Goal: Task Accomplishment & Management: Use online tool/utility

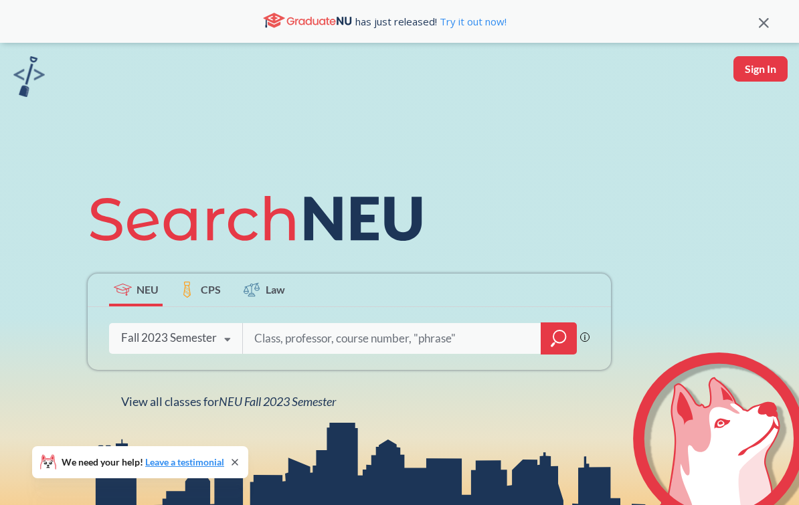
click at [198, 345] on div "Fall 2023 Semester" at bounding box center [169, 337] width 96 height 15
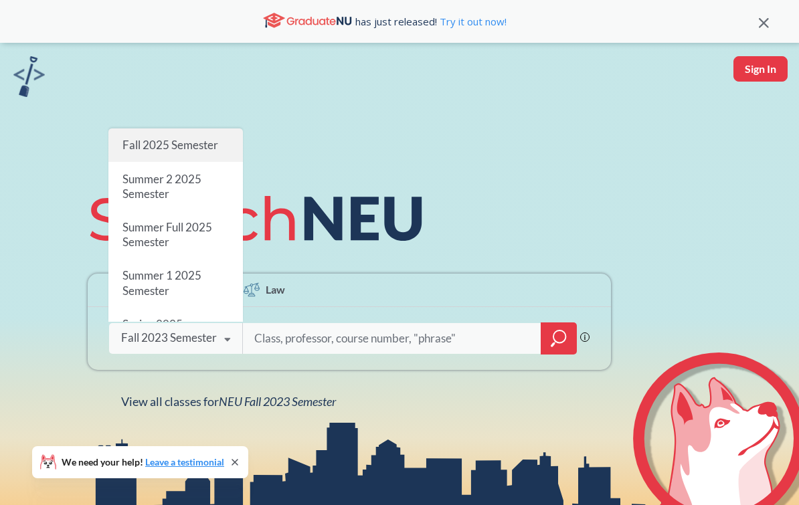
click at [219, 161] on div "Fall 2025 Semester" at bounding box center [175, 144] width 134 height 33
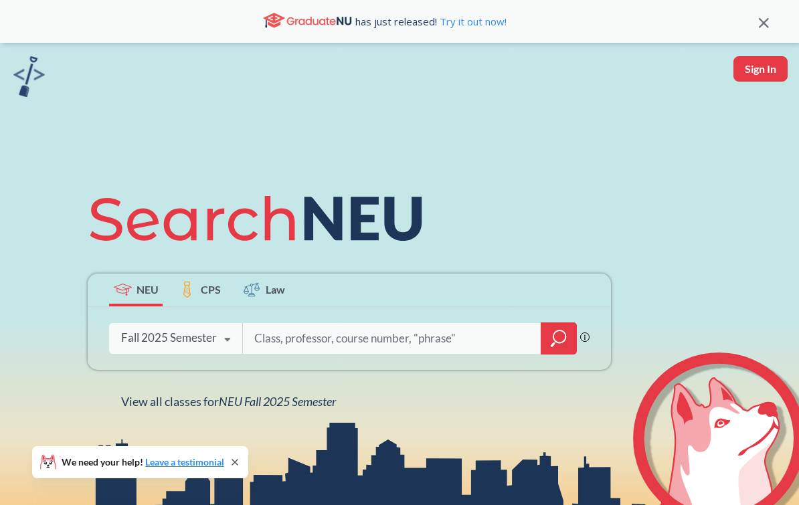
click at [305, 353] on input "search" at bounding box center [392, 338] width 278 height 28
type input "FINA 2201"
click at [553, 343] on icon "magnifying glass" at bounding box center [559, 336] width 12 height 12
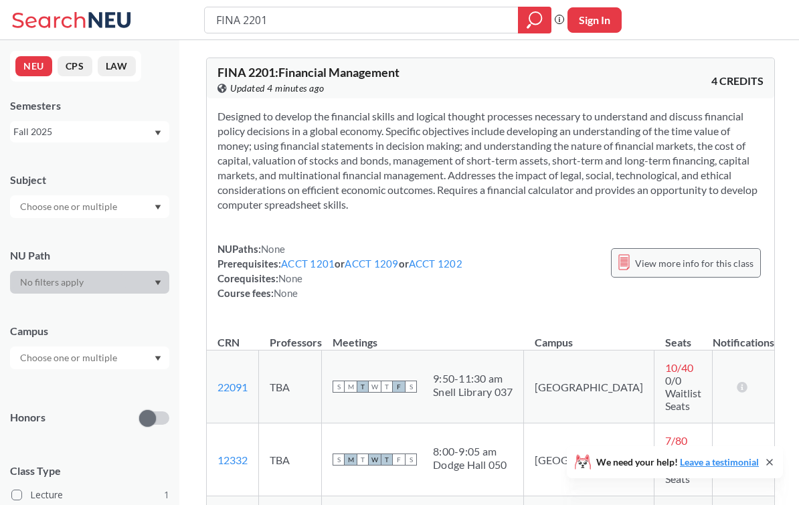
click at [730, 266] on span "View more info for this class" at bounding box center [694, 263] width 118 height 17
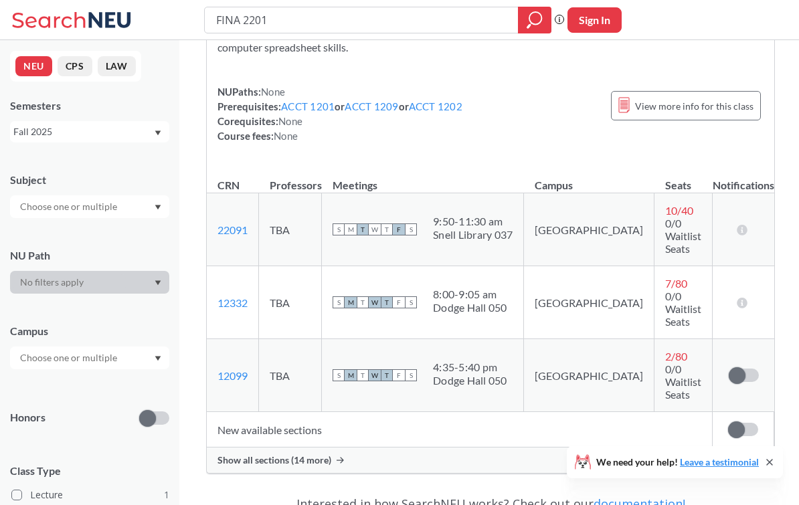
scroll to position [162, 0]
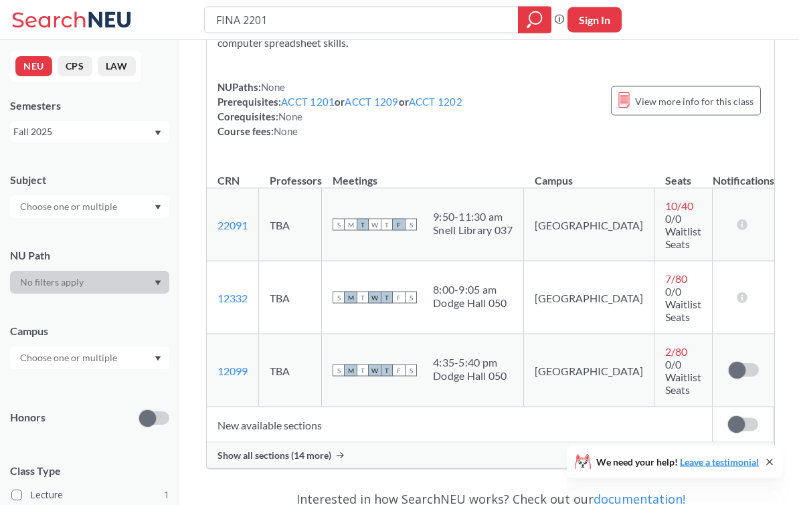
click at [713, 443] on div "Show all sections (14 more)" at bounding box center [490, 455] width 567 height 25
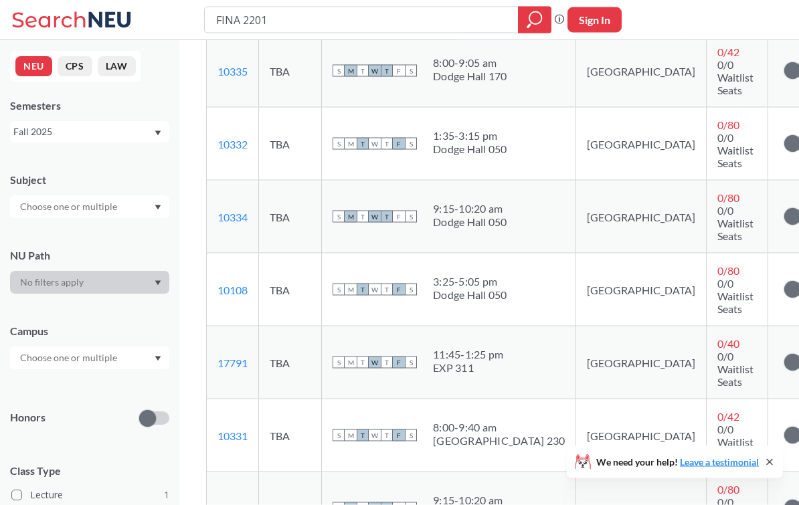
scroll to position [738, 0]
click at [784, 501] on span at bounding box center [792, 509] width 17 height 17
click at [784, 502] on input "checkbox" at bounding box center [784, 502] width 0 height 0
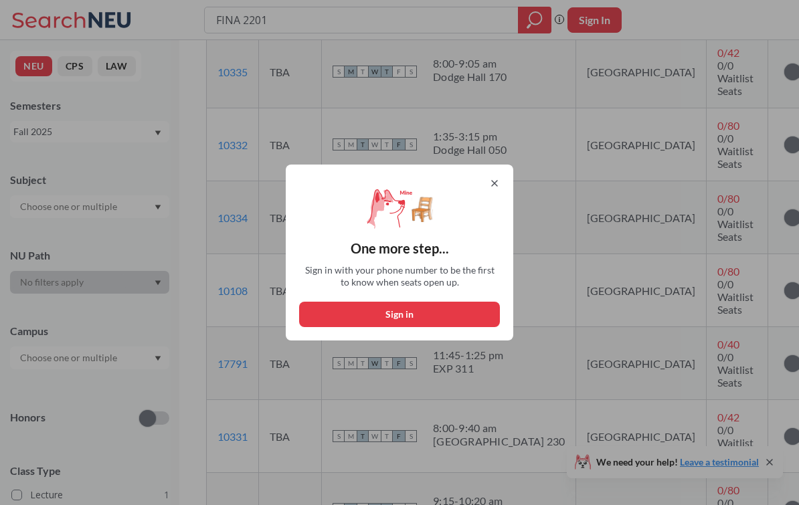
click at [468, 326] on button "Sign in" at bounding box center [399, 314] width 201 height 25
select select "US"
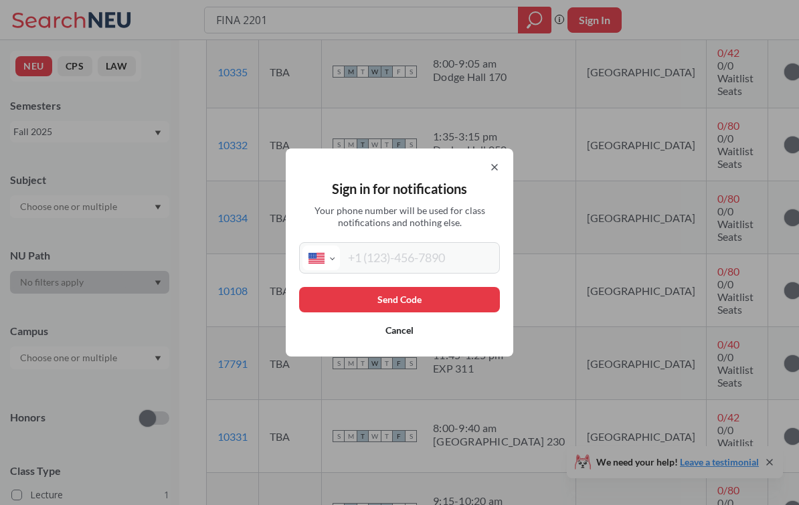
click at [462, 270] on input "tel" at bounding box center [418, 258] width 157 height 25
type input "[PHONE_NUMBER]"
click at [482, 312] on button "Send Code" at bounding box center [399, 299] width 201 height 25
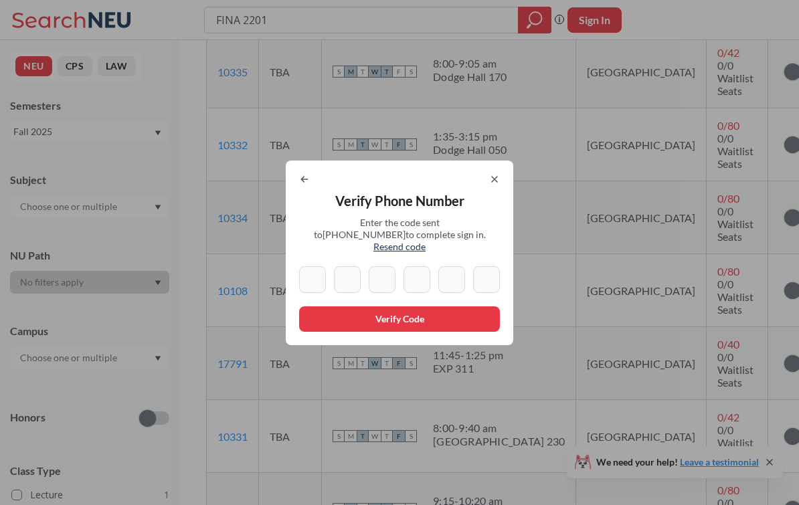
click at [302, 301] on div "Verify Phone Number Enter the code sent to [PHONE_NUMBER] to complete sign in. …" at bounding box center [399, 253] width 227 height 185
click at [301, 300] on div "Verify Phone Number Enter the code sent to [PHONE_NUMBER] to complete sign in. …" at bounding box center [399, 253] width 227 height 185
click at [316, 288] on input at bounding box center [312, 279] width 27 height 27
type input "1"
type input "2"
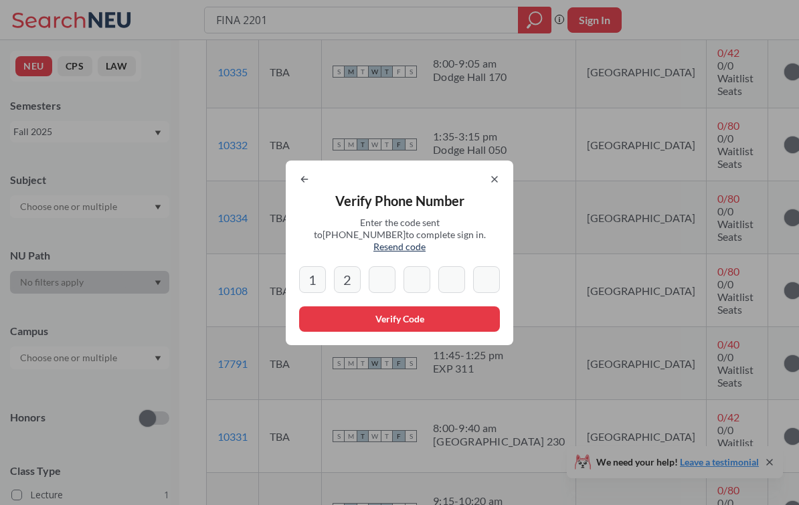
type input "4"
type input "2"
type input "7"
type input "2"
click at [478, 315] on button "Verify Code" at bounding box center [399, 318] width 201 height 25
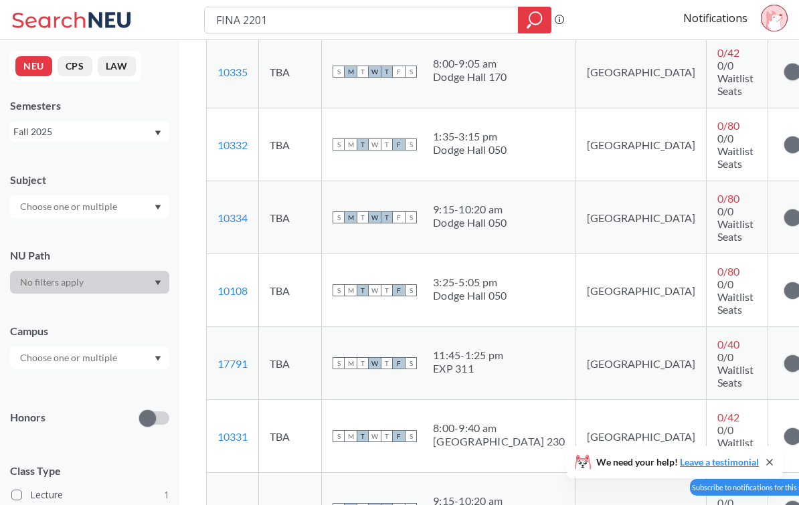
click at [784, 502] on label at bounding box center [799, 508] width 30 height 13
click at [784, 502] on input "checkbox" at bounding box center [784, 502] width 0 height 0
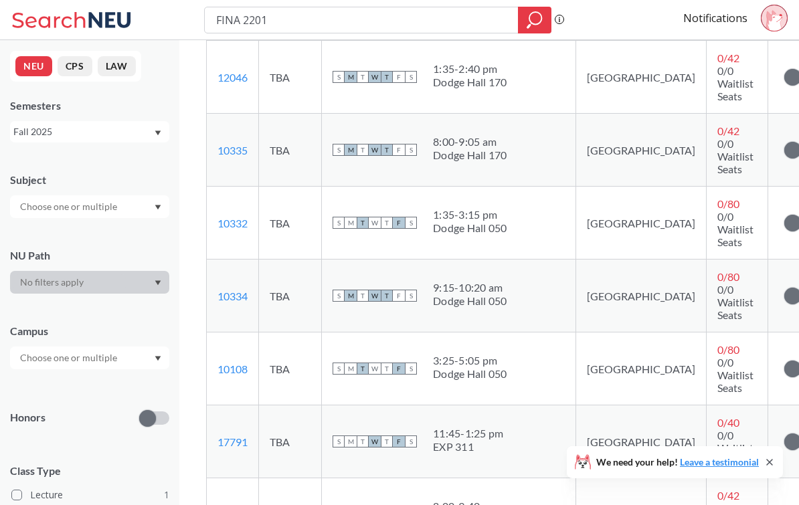
scroll to position [659, 0]
click at [774, 468] on icon at bounding box center [769, 462] width 11 height 11
click at [775, 23] on icon at bounding box center [774, 20] width 16 height 21
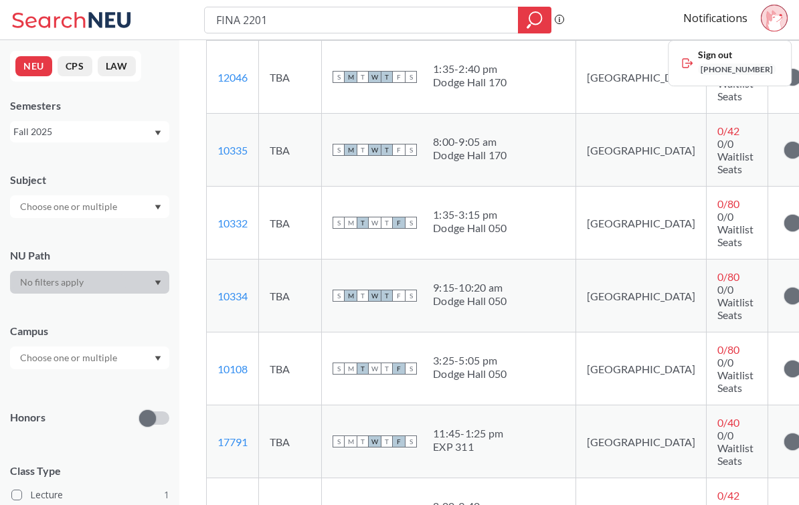
click at [768, 332] on td "Subscribe to notifications for this section" at bounding box center [799, 368] width 62 height 73
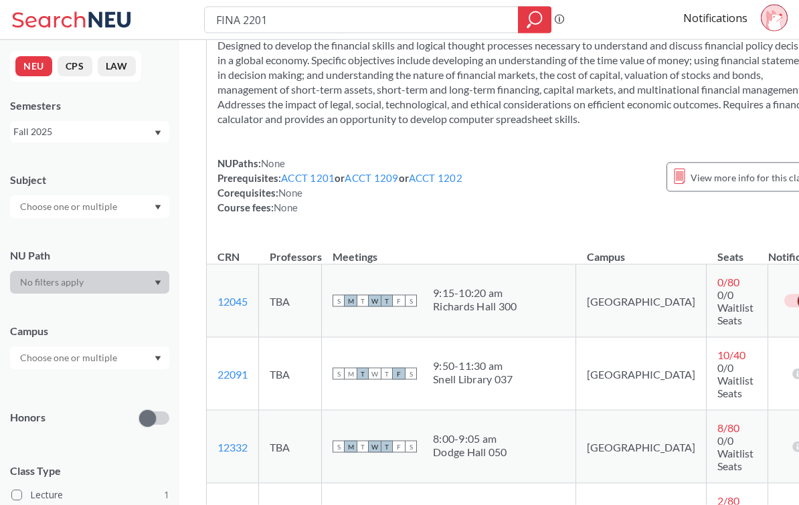
scroll to position [0, 0]
